Goal: Transaction & Acquisition: Download file/media

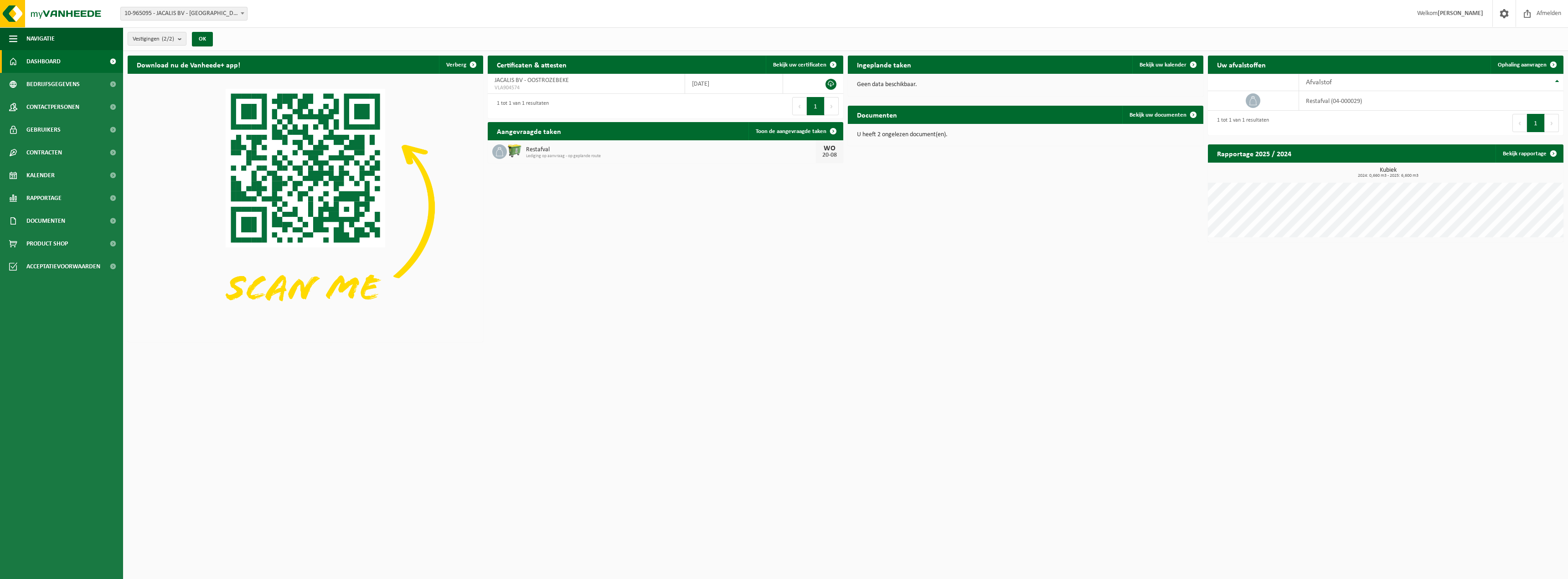
click at [46, 63] on span "Dashboard" at bounding box center [43, 61] width 34 height 23
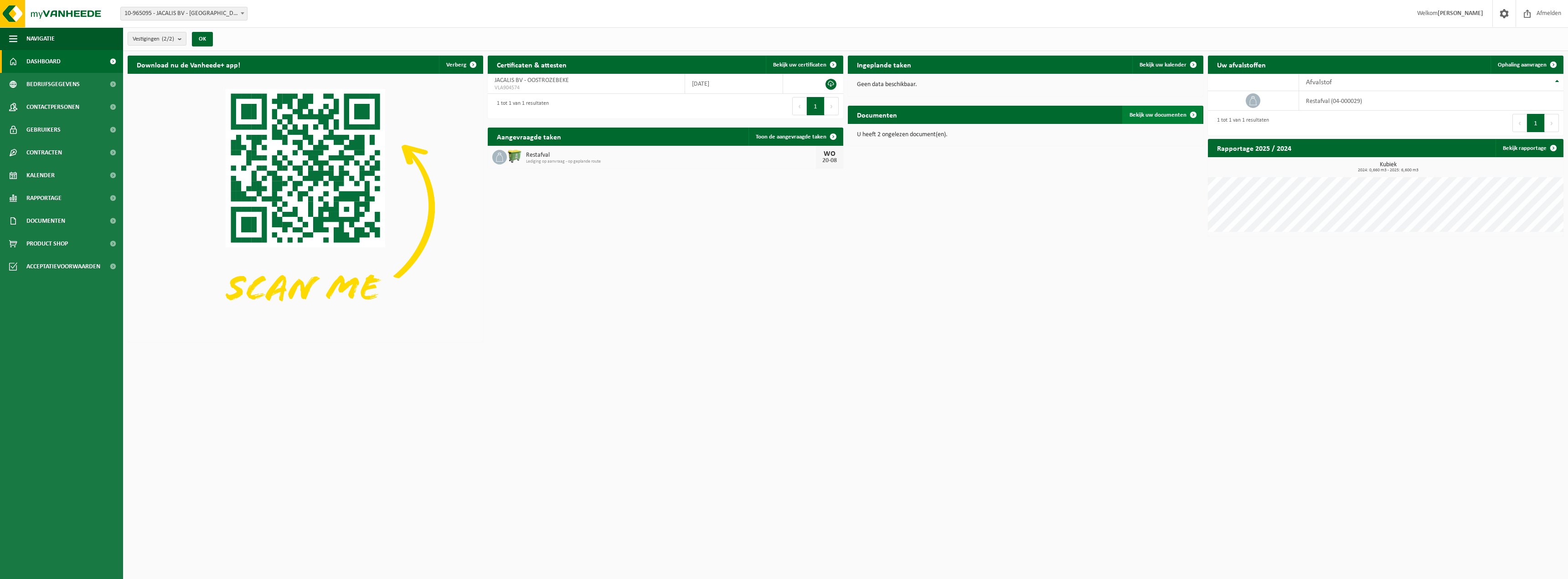
click at [1139, 112] on span "Bekijk uw documenten" at bounding box center [1158, 115] width 57 height 6
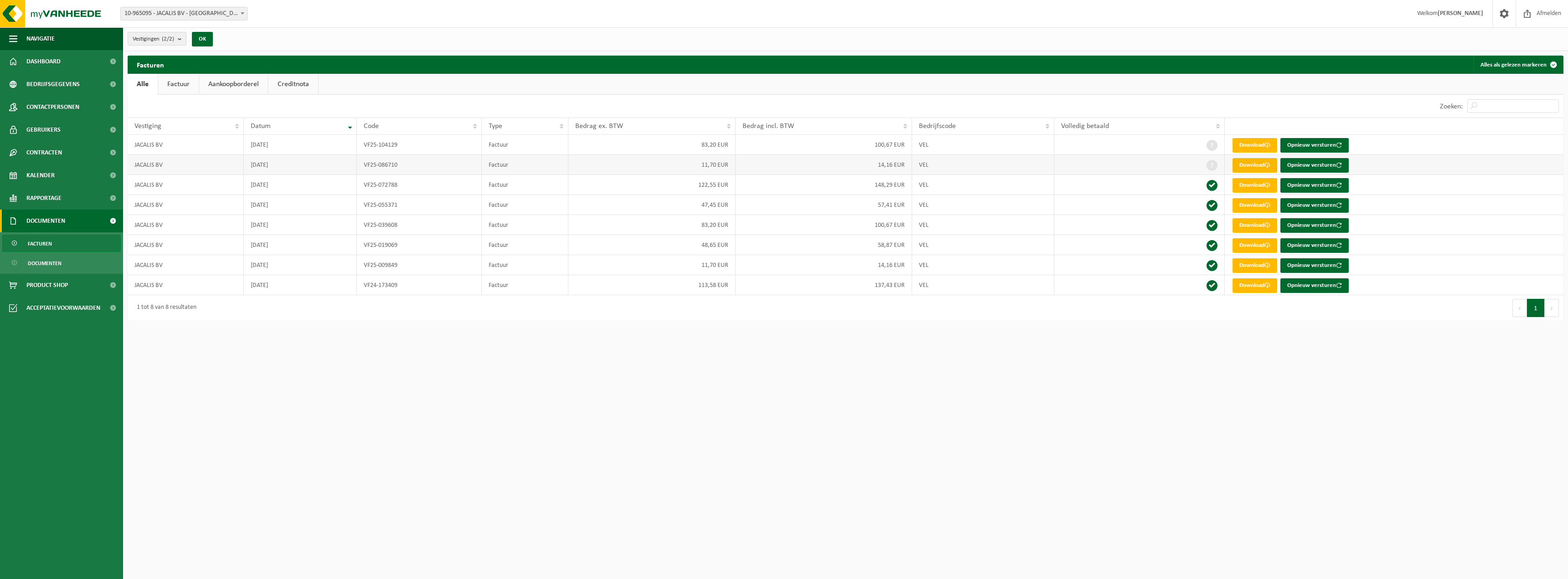
click at [1250, 164] on link "Download" at bounding box center [1255, 165] width 44 height 15
click at [1253, 144] on link "Download" at bounding box center [1255, 145] width 44 height 15
click at [177, 83] on link "Factuur" at bounding box center [178, 84] width 41 height 21
